Goal: Manage account settings: Manage account settings

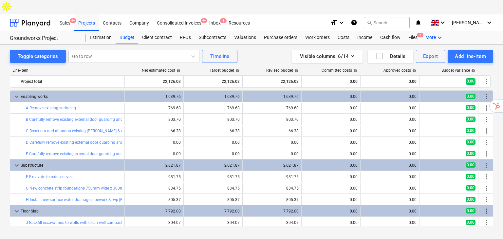
click at [436, 34] on icon "keyboard_arrow_down" at bounding box center [440, 38] width 8 height 8
click at [425, 61] on div "Settings" at bounding box center [427, 63] width 31 height 5
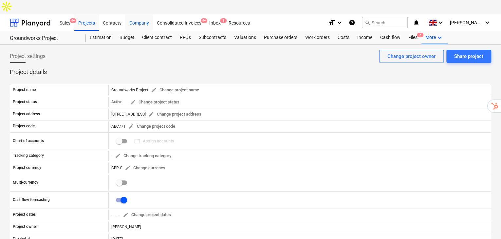
click at [140, 14] on div "Company" at bounding box center [139, 22] width 28 height 17
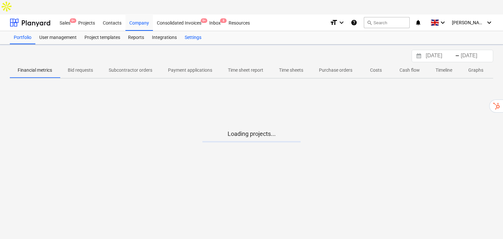
click at [200, 31] on div "Settings" at bounding box center [193, 37] width 25 height 13
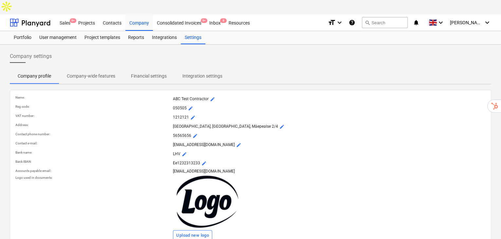
click at [203, 73] on p "Integration settings" at bounding box center [202, 76] width 40 height 7
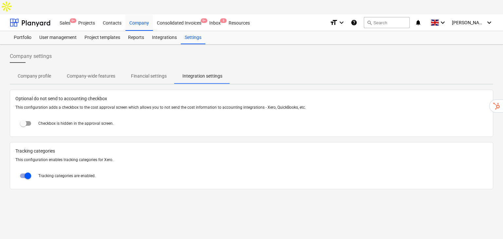
click at [477, 11] on div "Successfully imported line-items" at bounding box center [411, 7] width 177 height 14
click at [480, 7] on div "Successfully imported line-items" at bounding box center [411, 7] width 177 height 14
click at [485, 9] on div "Successfully imported line-items" at bounding box center [411, 7] width 177 height 14
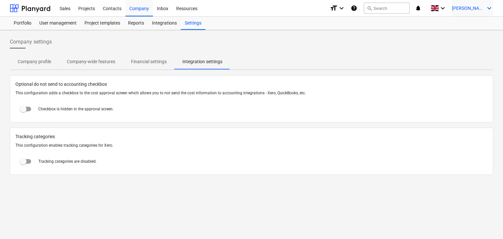
click at [475, 9] on span "[PERSON_NAME]" at bounding box center [468, 8] width 33 height 5
checkbox input "true"
click at [475, 9] on div at bounding box center [251, 119] width 503 height 239
click at [475, 10] on span "[PERSON_NAME]" at bounding box center [468, 8] width 33 height 5
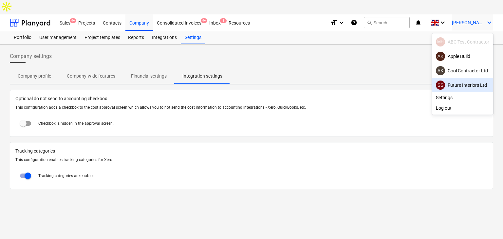
click at [465, 81] on div "SS Future Interiors Ltd" at bounding box center [462, 85] width 53 height 9
